Goal: Check status: Check status

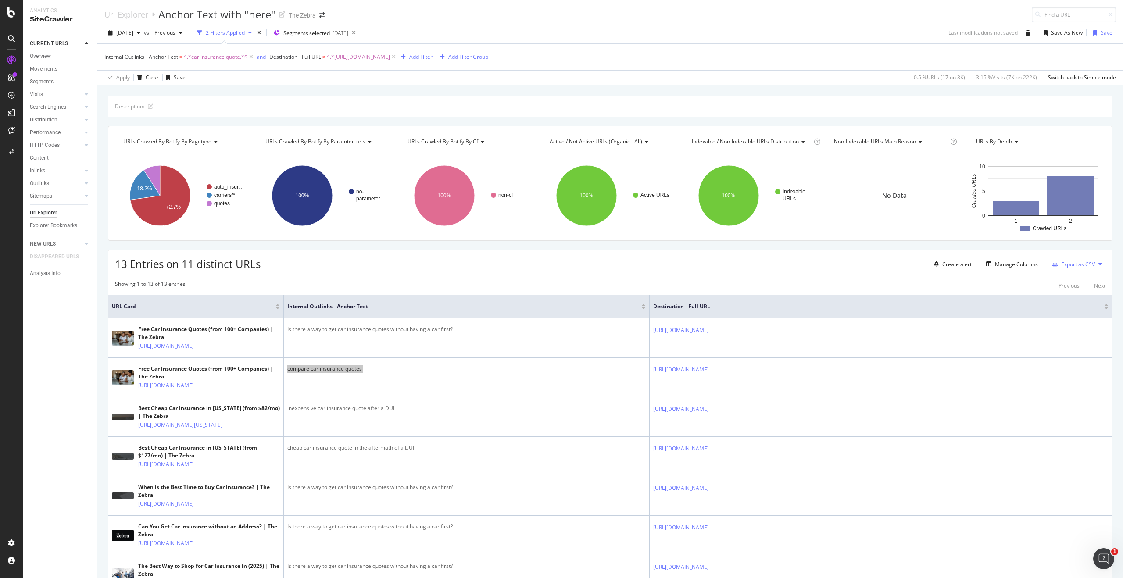
scroll to position [2, 0]
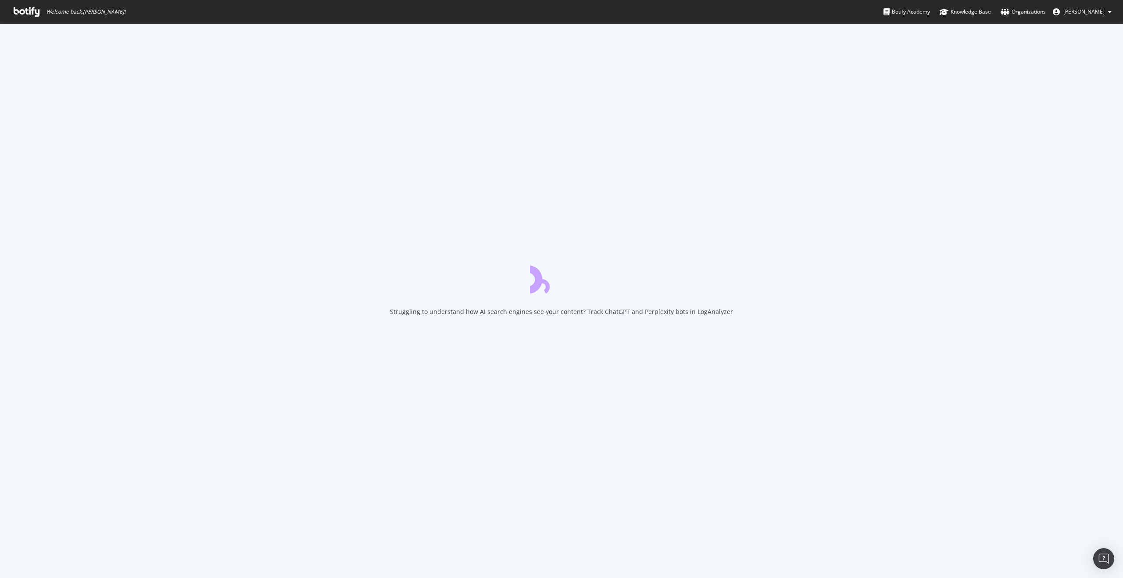
click at [26, 17] on span "Welcome back, [PERSON_NAME] !" at bounding box center [70, 12] width 126 height 24
click at [25, 14] on icon at bounding box center [27, 12] width 26 height 10
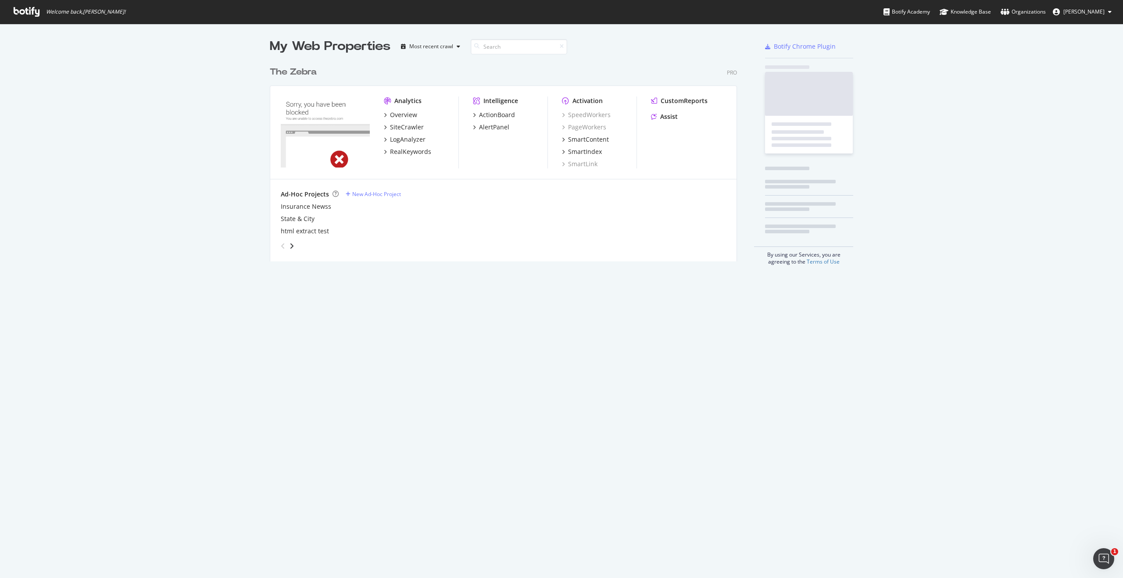
scroll to position [200, 467]
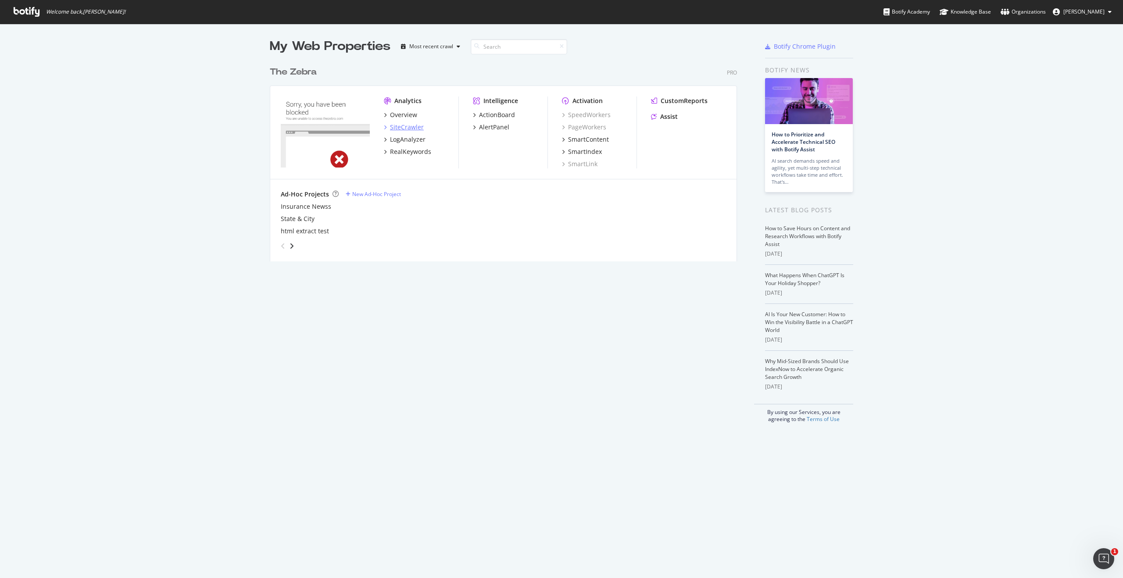
click at [393, 127] on div "SiteCrawler" at bounding box center [407, 127] width 34 height 9
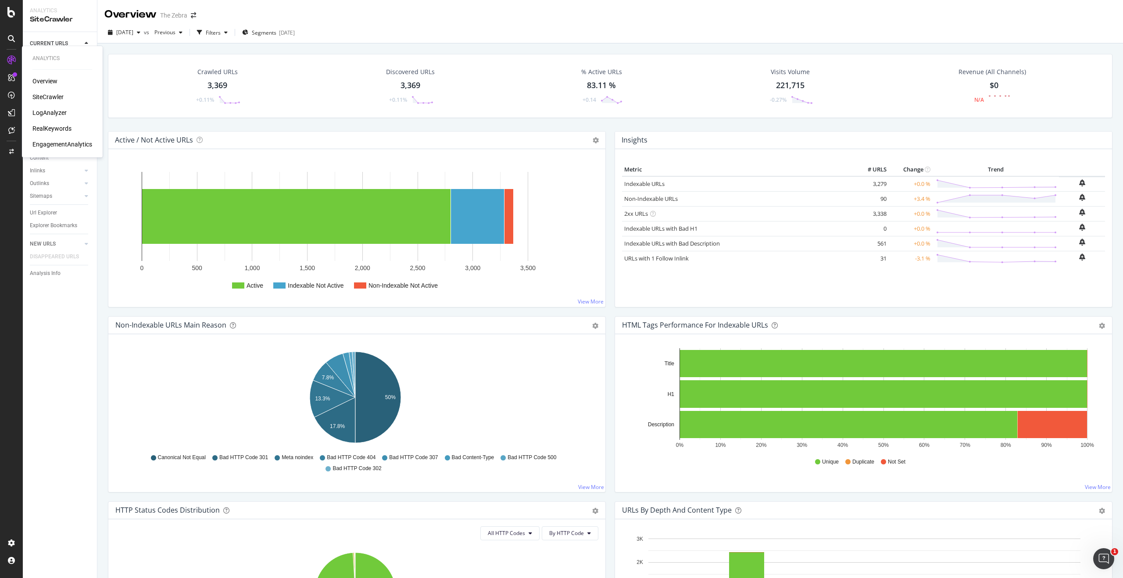
click at [48, 118] on div "Overview SiteCrawler LogAnalyzer RealKeywords EngagementAnalytics" at bounding box center [62, 113] width 60 height 72
click at [48, 114] on div "LogAnalyzer" at bounding box center [49, 112] width 34 height 9
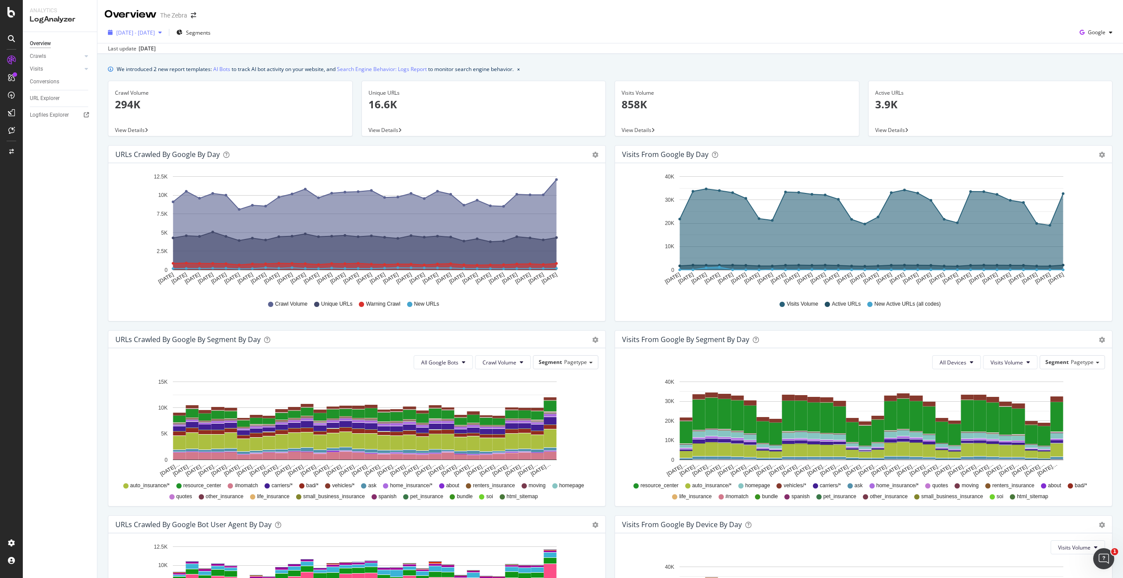
click at [155, 31] on span "2025 Aug. 17th - Sep. 15th" at bounding box center [135, 32] width 39 height 7
click at [141, 118] on div "Custom" at bounding box center [136, 116] width 19 height 7
click at [141, 131] on input "2025/08/19" at bounding box center [134, 130] width 35 height 12
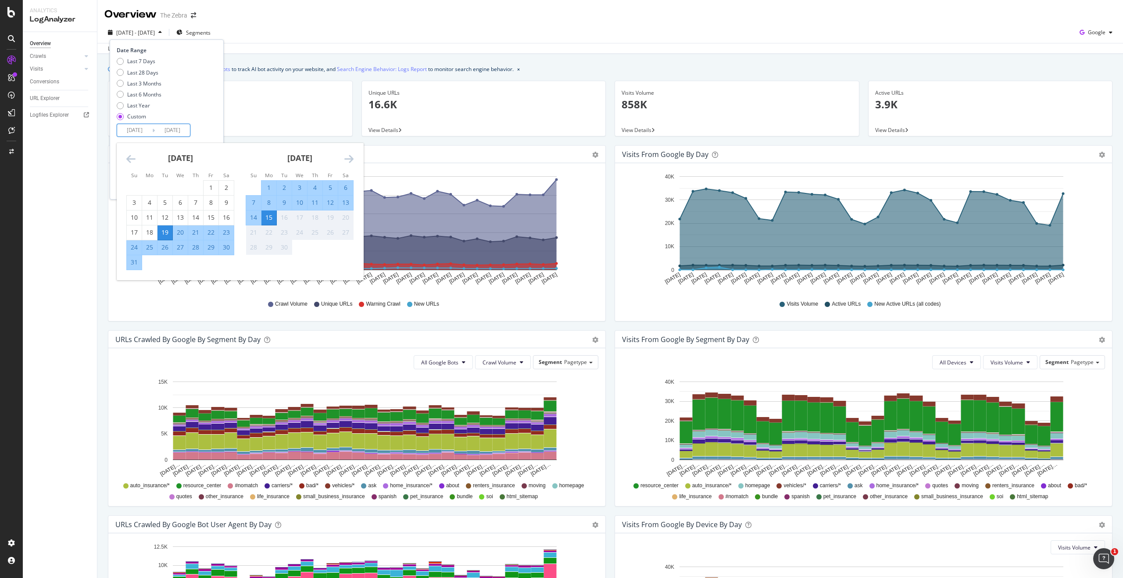
click at [131, 129] on input "2025/08/19" at bounding box center [134, 130] width 35 height 12
type input "2025/08/19"
click at [168, 130] on input "2025/09/15" at bounding box center [172, 130] width 35 height 12
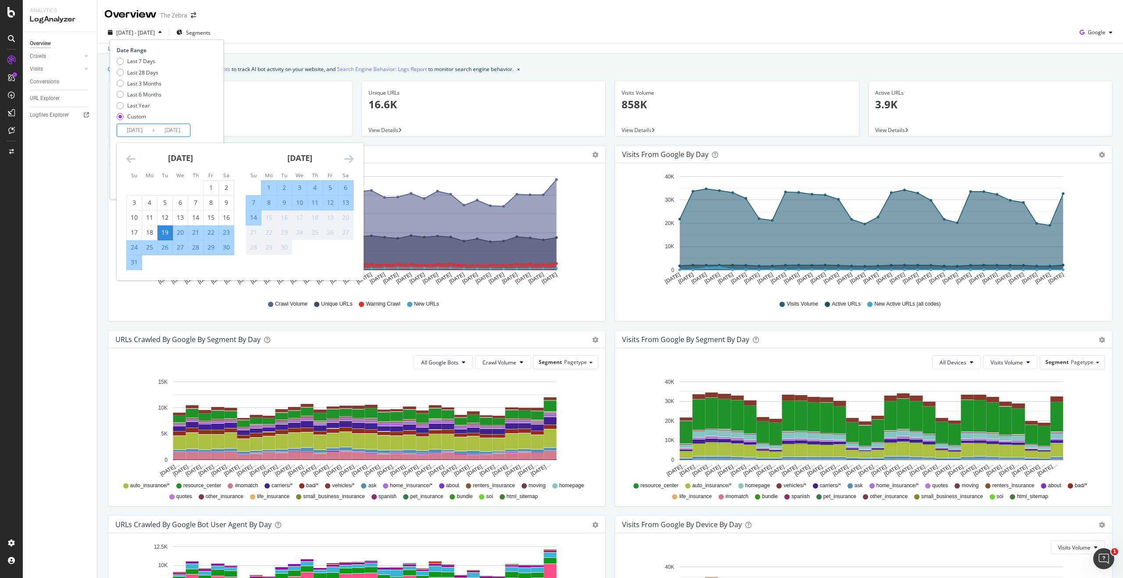
click at [201, 121] on div "Last 7 Days Last 28 Days Last 3 Months Last 6 Months Last Year Custom" at bounding box center [166, 90] width 98 height 66
type input "2025/09/15"
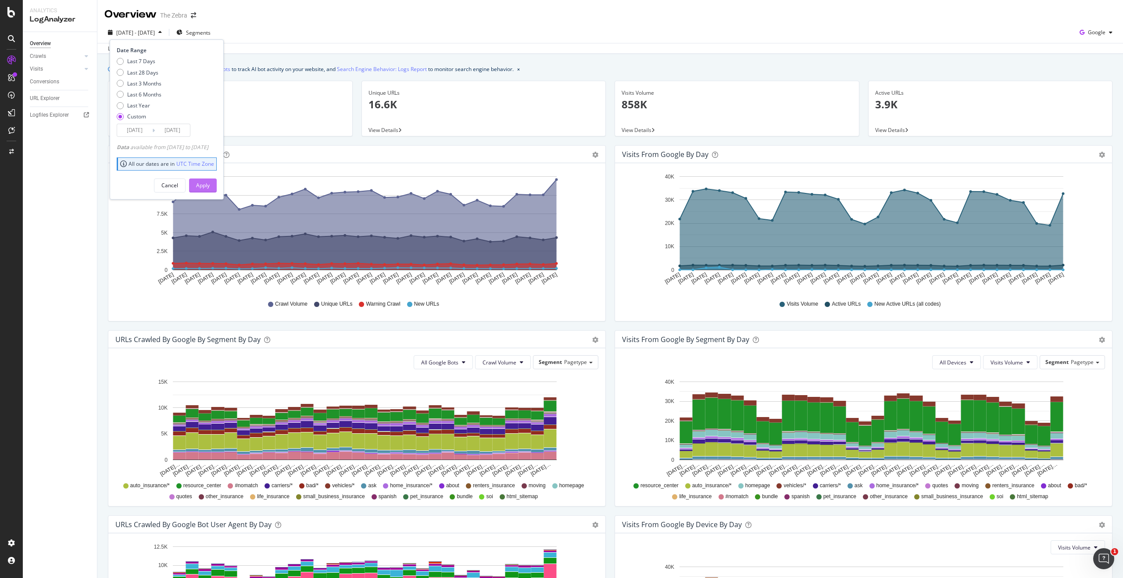
click at [210, 182] on div "Apply" at bounding box center [203, 185] width 14 height 7
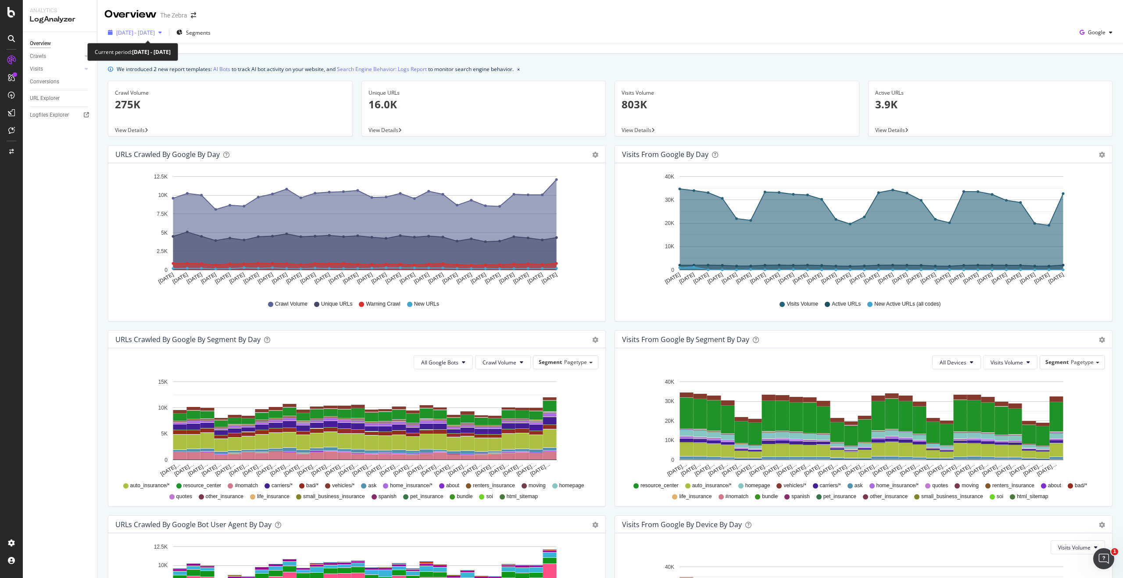
click at [155, 30] on span "2025 Aug. 19th - Sep. 15th" at bounding box center [135, 32] width 39 height 7
